Goal: Information Seeking & Learning: Learn about a topic

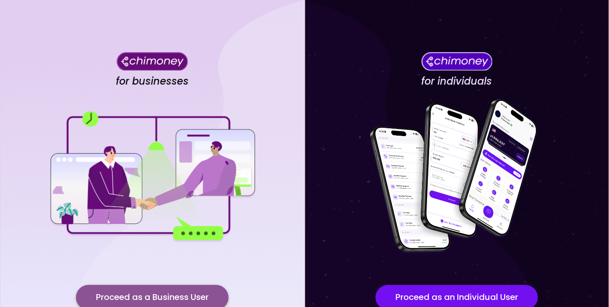
click at [116, 299] on button "Proceed as a Business User" at bounding box center [152, 297] width 152 height 25
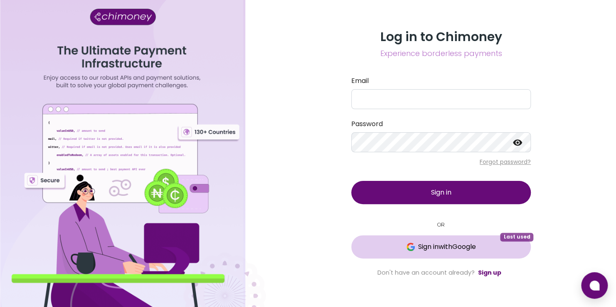
click at [468, 248] on span "Sign in with Google" at bounding box center [447, 247] width 58 height 10
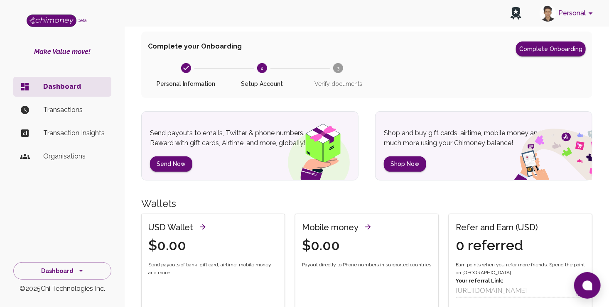
scroll to position [42, 0]
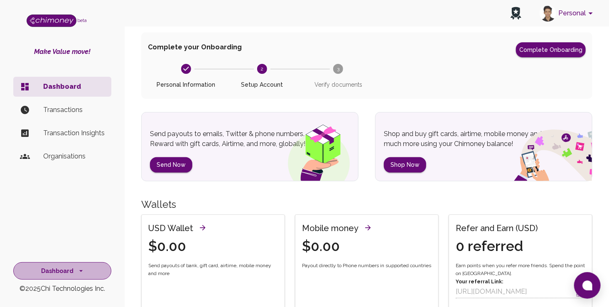
click at [77, 267] on icon "side nav" at bounding box center [81, 271] width 8 height 8
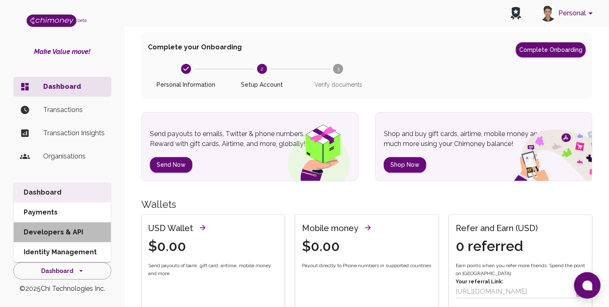
click at [77, 228] on li "Developers & API" at bounding box center [62, 233] width 97 height 20
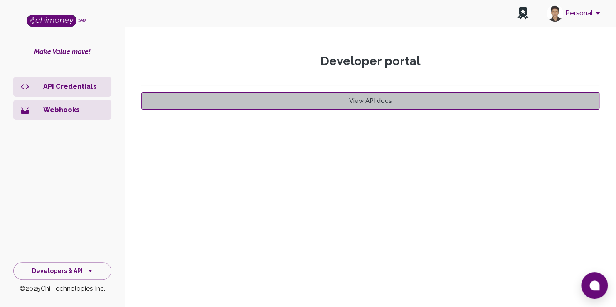
click at [328, 100] on link "View API docs" at bounding box center [370, 100] width 458 height 17
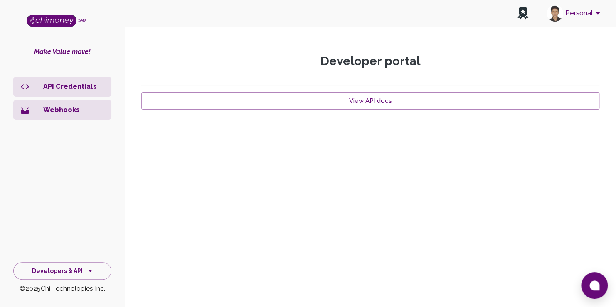
click at [65, 93] on li "API Credentials" at bounding box center [62, 87] width 98 height 20
click at [66, 91] on p "API Credentials" at bounding box center [73, 87] width 61 height 10
click at [63, 267] on button "Developers & API" at bounding box center [62, 271] width 98 height 18
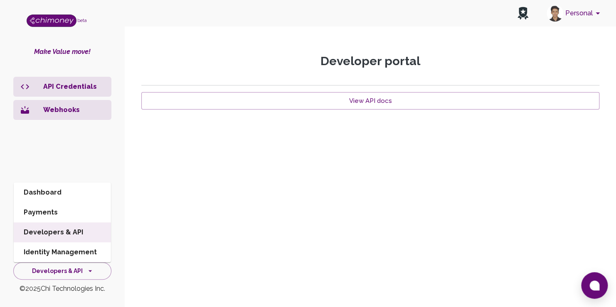
click at [74, 230] on li "Developers & API" at bounding box center [62, 233] width 97 height 20
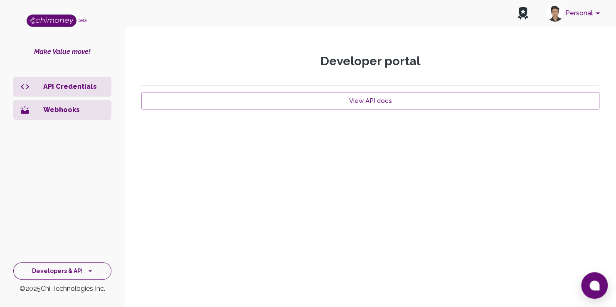
click at [53, 265] on button "Developers & API" at bounding box center [62, 271] width 98 height 18
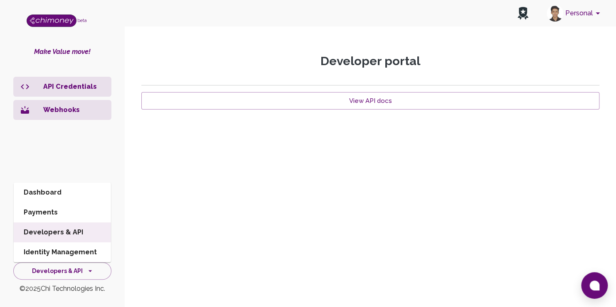
click at [55, 199] on li "Dashboard" at bounding box center [62, 193] width 97 height 20
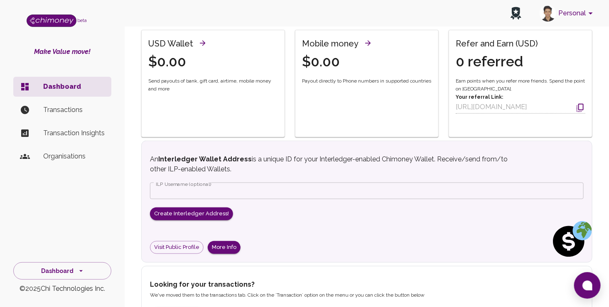
scroll to position [261, 0]
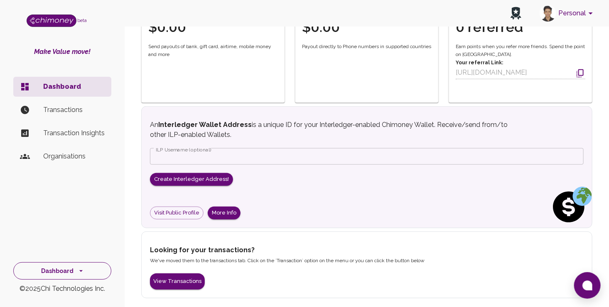
click at [68, 271] on button "Dashboard" at bounding box center [62, 271] width 98 height 18
click at [69, 229] on li "Developers & API" at bounding box center [62, 233] width 97 height 20
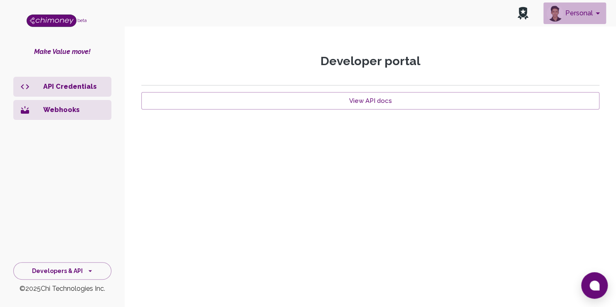
click at [563, 9] on button "Personal" at bounding box center [574, 13] width 63 height 22
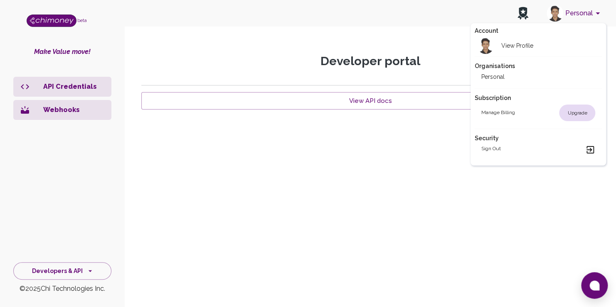
click at [386, 163] on div at bounding box center [308, 153] width 616 height 307
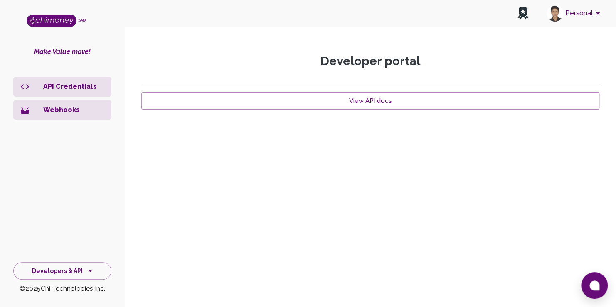
click at [366, 76] on div "Developer portal View API docs" at bounding box center [370, 146] width 478 height 184
click at [67, 118] on li "Webhooks" at bounding box center [62, 110] width 98 height 20
click at [74, 92] on li "API Credentials" at bounding box center [62, 87] width 98 height 20
click at [69, 110] on p "Webhooks" at bounding box center [73, 110] width 61 height 10
click at [74, 89] on p "API Credentials" at bounding box center [73, 87] width 61 height 10
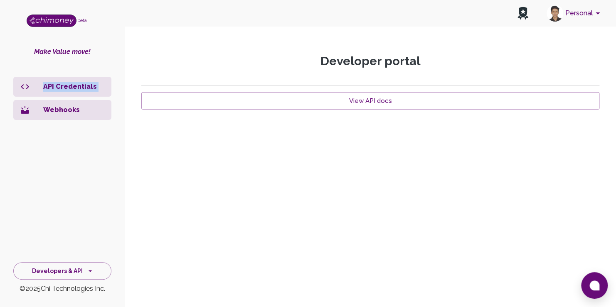
click at [74, 89] on p "API Credentials" at bounding box center [73, 87] width 61 height 10
drag, startPoint x: 74, startPoint y: 88, endPoint x: 399, endPoint y: 153, distance: 332.1
click at [399, 153] on div "Developer portal View API docs" at bounding box center [370, 146] width 478 height 184
click at [589, 280] on button at bounding box center [594, 285] width 27 height 27
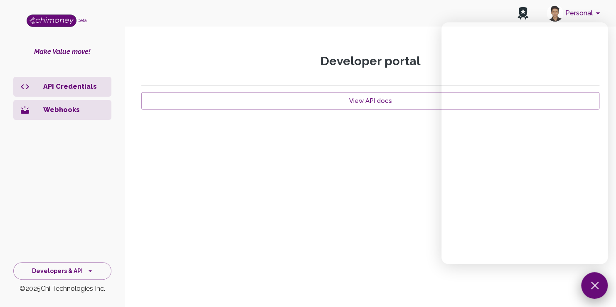
click at [586, 280] on button at bounding box center [594, 285] width 27 height 27
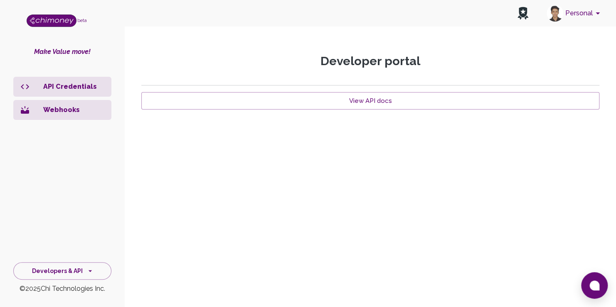
click at [586, 280] on button at bounding box center [594, 285] width 27 height 27
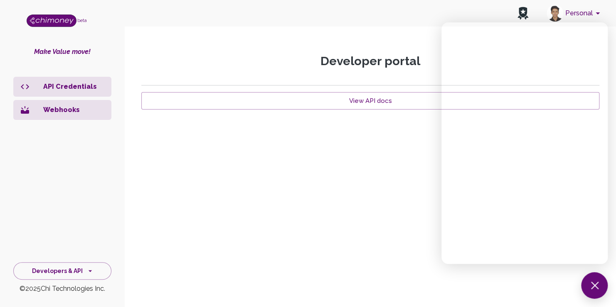
click at [365, 212] on div "Developer portal View API docs" at bounding box center [370, 146] width 478 height 184
drag, startPoint x: 401, startPoint y: 88, endPoint x: 401, endPoint y: 78, distance: 10.4
click at [401, 78] on div "Developer portal View API docs" at bounding box center [370, 146] width 478 height 184
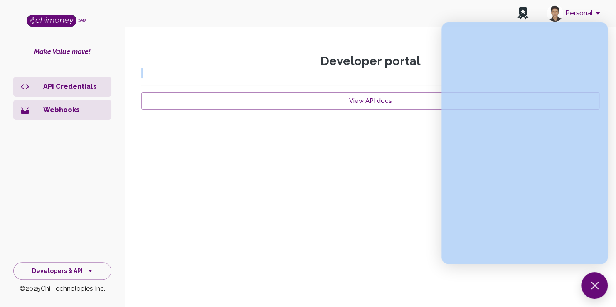
drag, startPoint x: 401, startPoint y: 78, endPoint x: 370, endPoint y: 177, distance: 103.2
click at [370, 177] on div "Developer portal View API docs" at bounding box center [370, 146] width 478 height 184
click at [586, 277] on button at bounding box center [594, 285] width 27 height 27
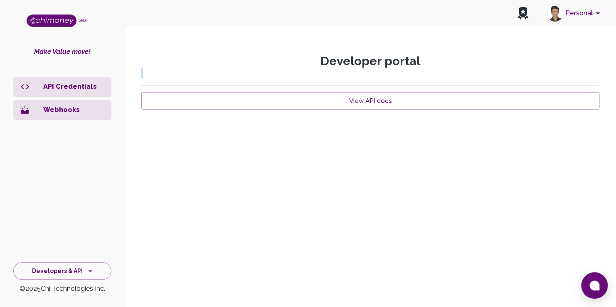
click at [574, 16] on button "Personal" at bounding box center [574, 13] width 63 height 22
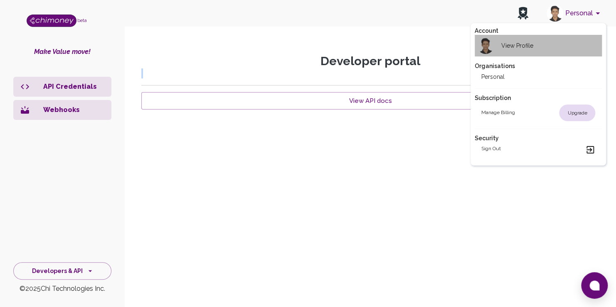
click at [517, 41] on div "View Profile" at bounding box center [507, 45] width 52 height 17
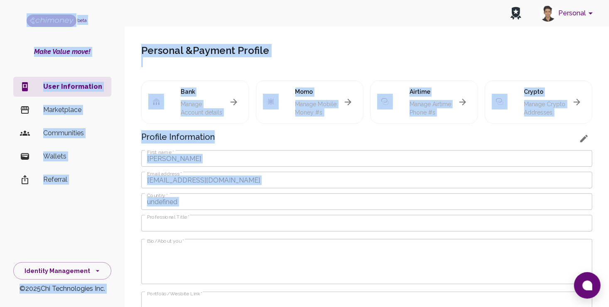
click at [381, 39] on div "Personal & Payment Profile Bank Manage Account details Momo Manage Mobile Money…" at bounding box center [366, 250] width 471 height 447
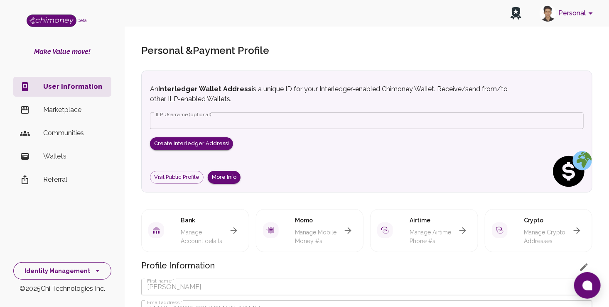
click at [55, 271] on button "Identity Management" at bounding box center [62, 271] width 98 height 18
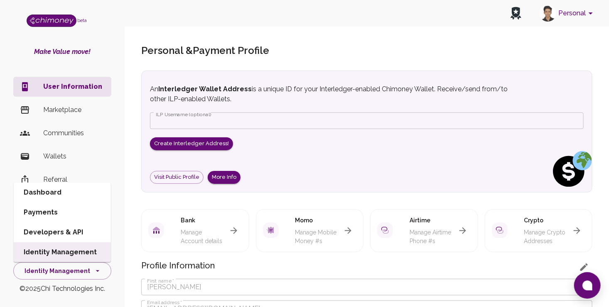
click at [57, 237] on li "Developers & API" at bounding box center [62, 233] width 97 height 20
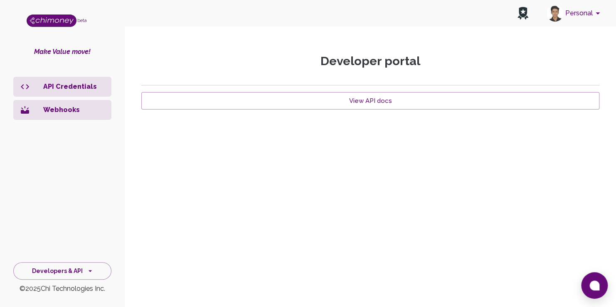
click at [342, 52] on div "Developer portal View API docs" at bounding box center [370, 146] width 478 height 198
click at [341, 103] on link "View API docs" at bounding box center [370, 100] width 458 height 17
